Goal: Use online tool/utility: Utilize a website feature to perform a specific function

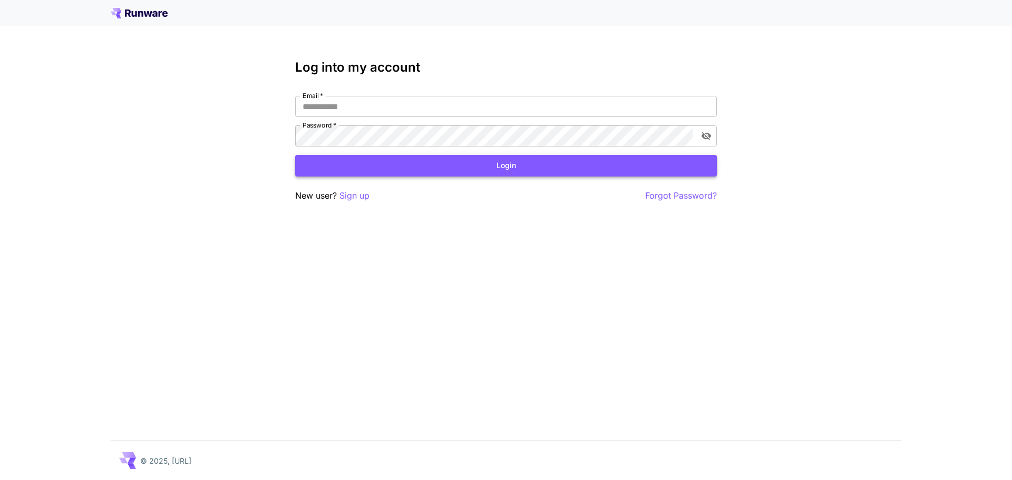
type input "**********"
click at [406, 167] on button "Login" at bounding box center [506, 166] width 422 height 22
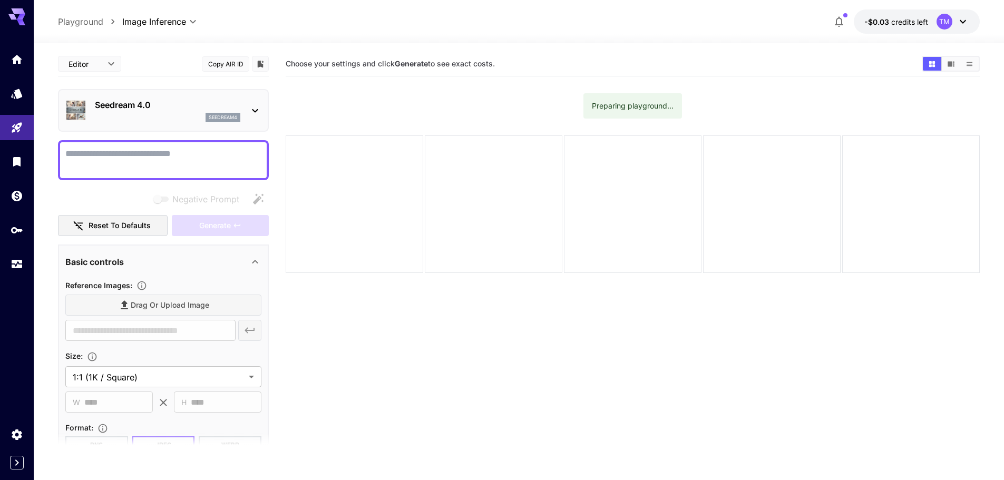
click at [177, 162] on textarea "Negative Prompt" at bounding box center [163, 160] width 196 height 25
type textarea "**********"
